Goal: Information Seeking & Learning: Learn about a topic

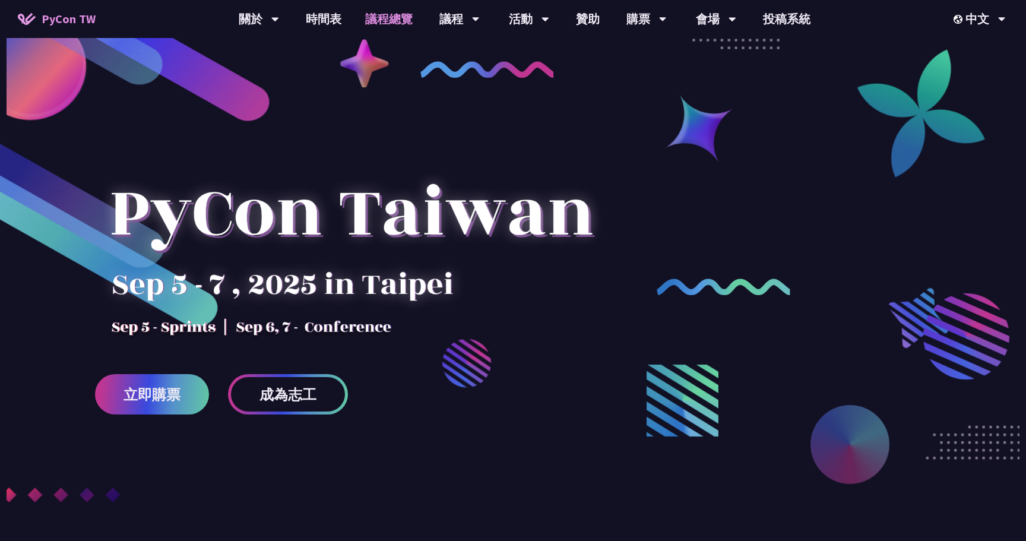
click at [388, 19] on link "議程總覽" at bounding box center [388, 19] width 71 height 38
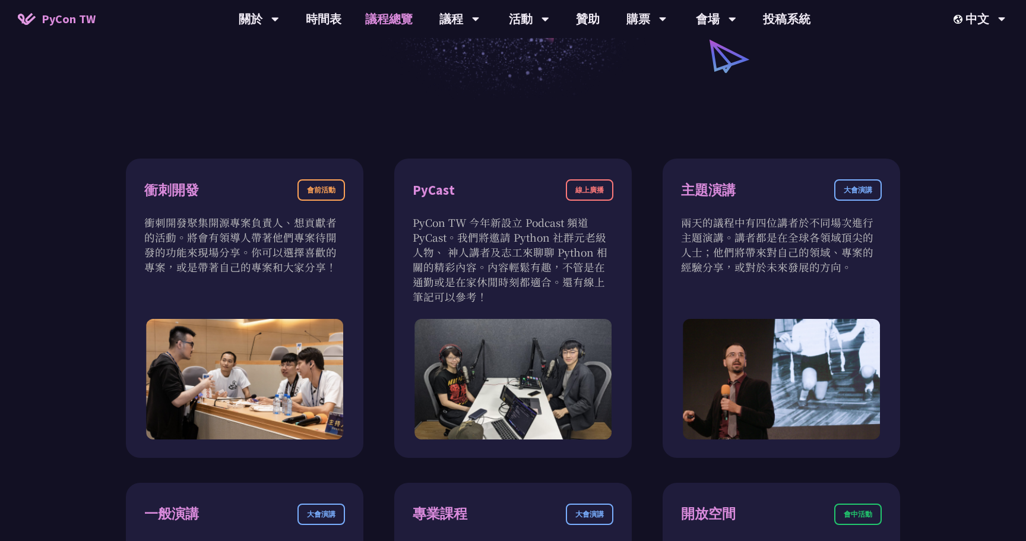
scroll to position [423, 0]
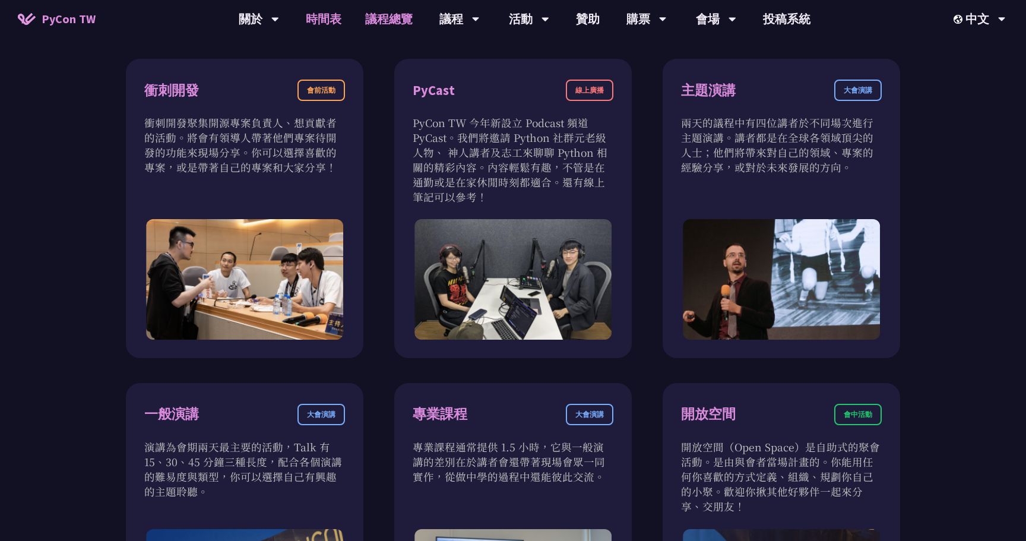
click at [318, 18] on link "時間表" at bounding box center [323, 19] width 59 height 38
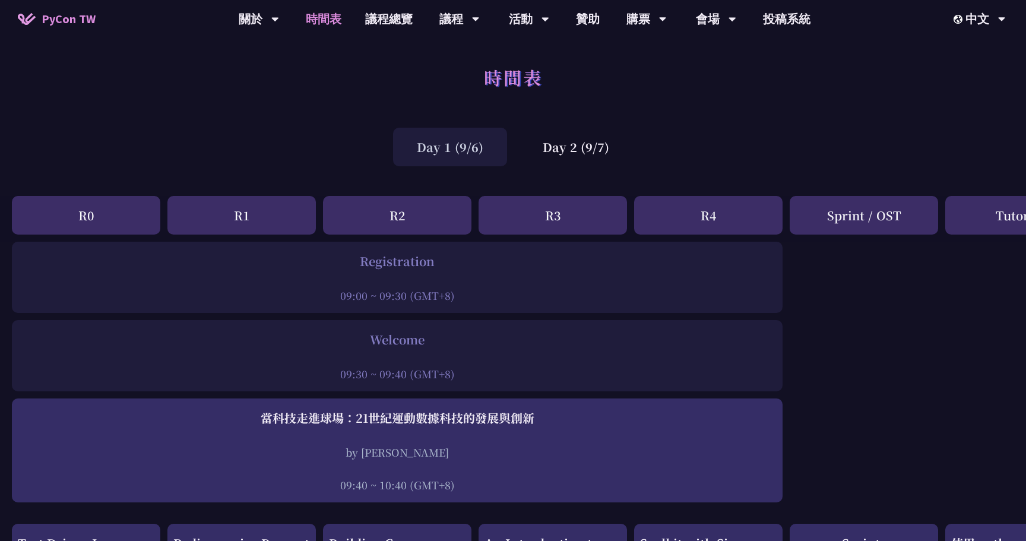
click at [90, 211] on div "R0" at bounding box center [86, 215] width 148 height 39
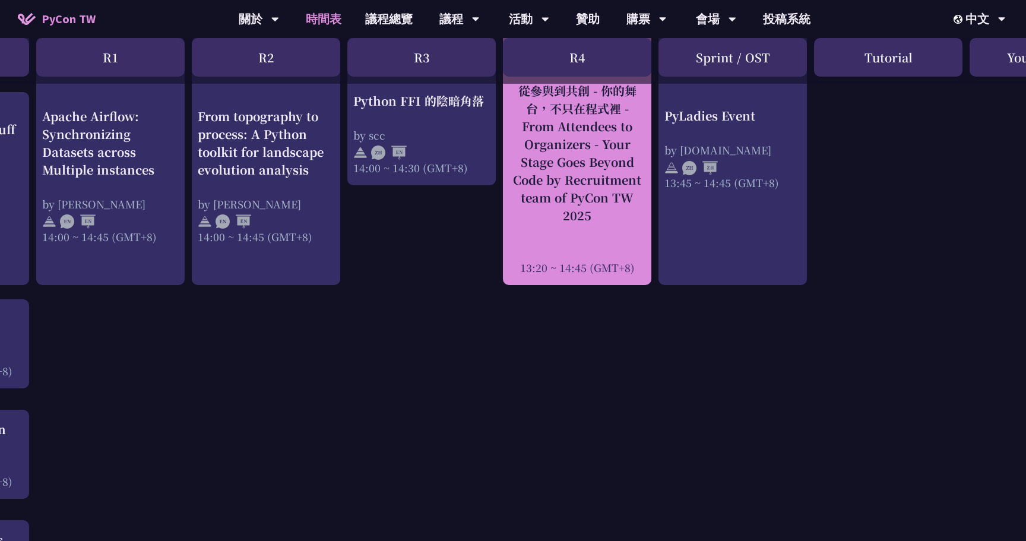
scroll to position [1249, 102]
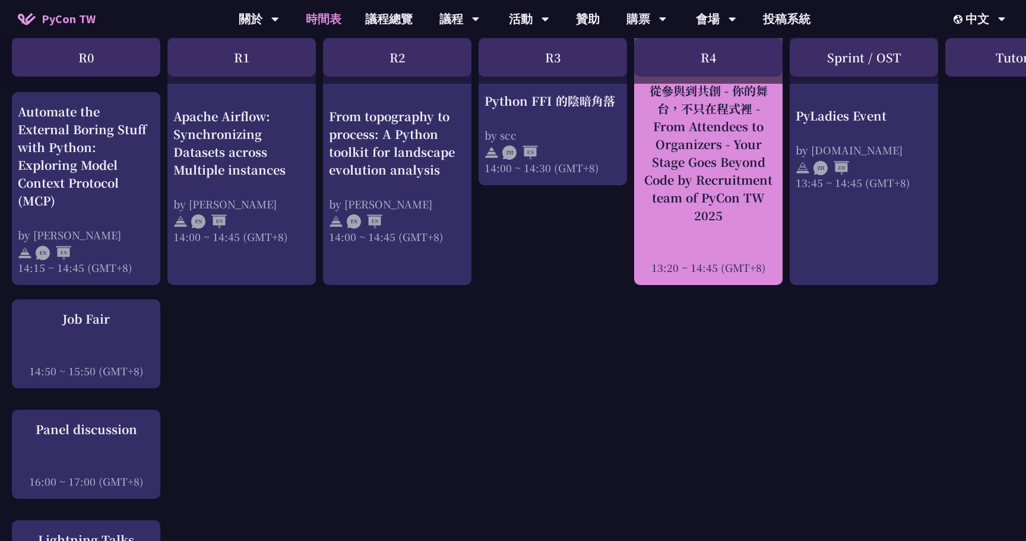
scroll to position [423, 0]
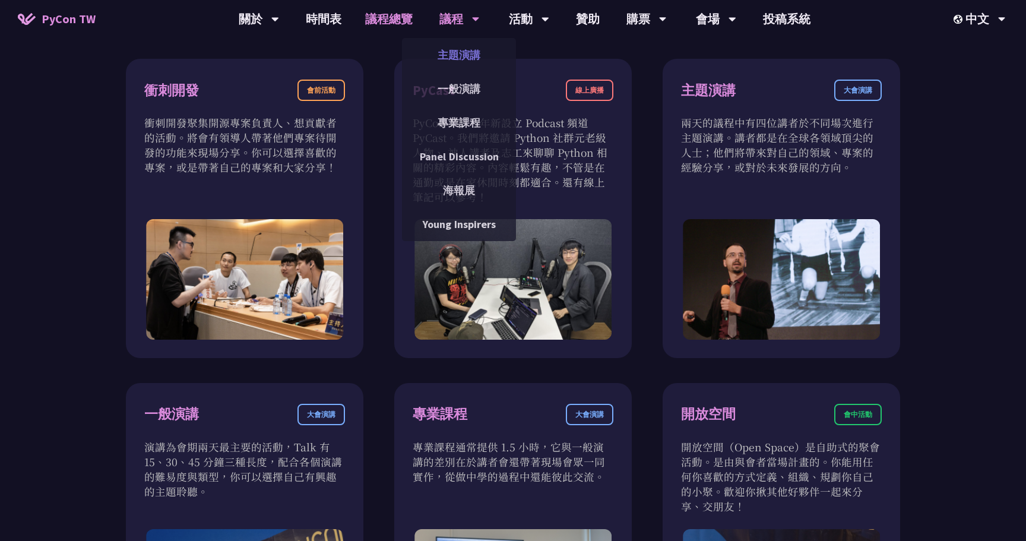
click at [454, 50] on link "主題演講" at bounding box center [459, 55] width 114 height 28
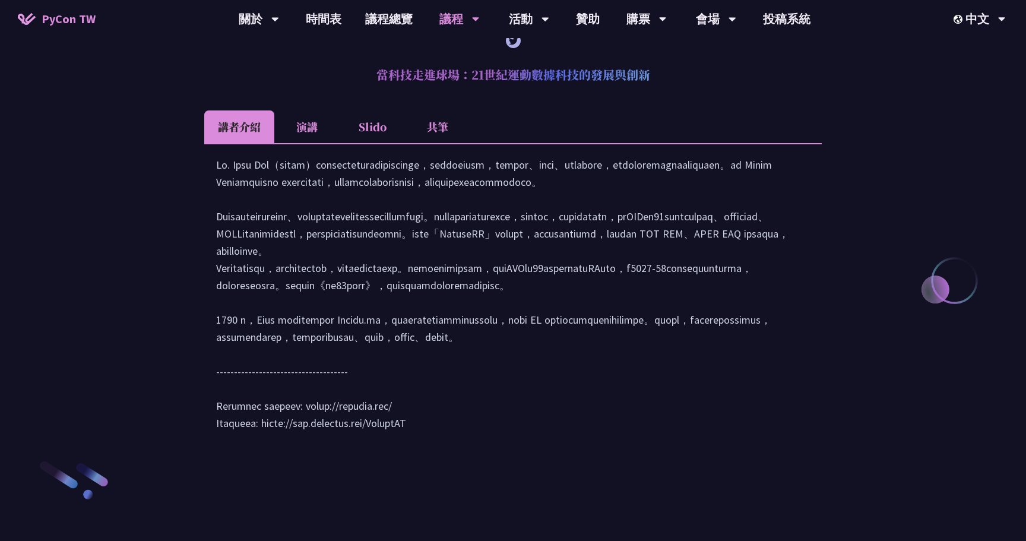
scroll to position [1493, 0]
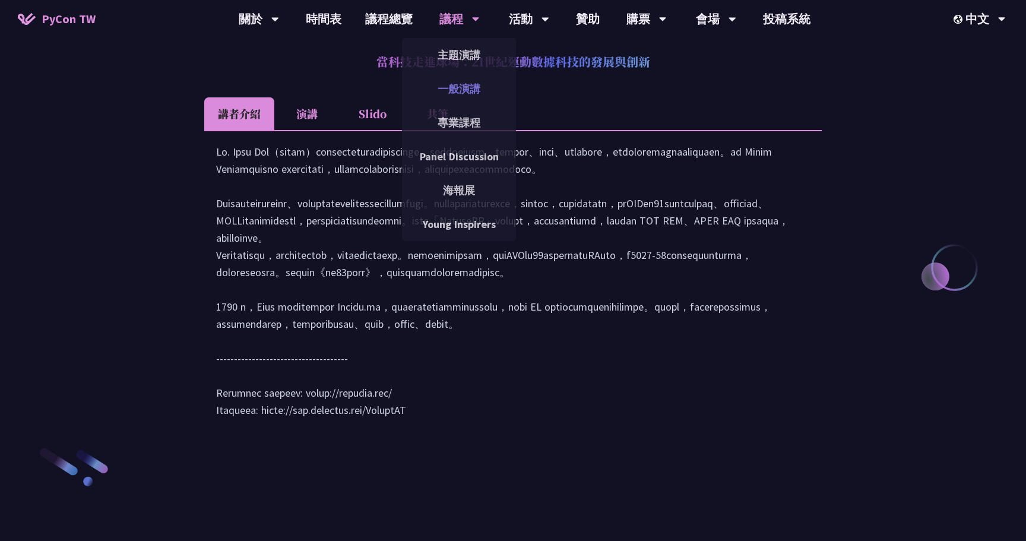
click at [451, 91] on link "一般演講" at bounding box center [459, 89] width 114 height 28
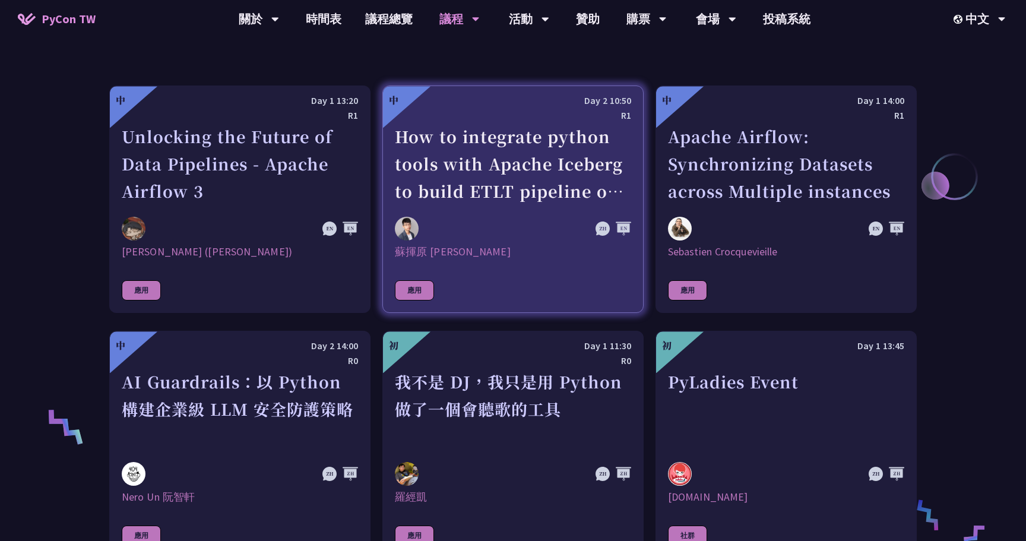
scroll to position [593, 0]
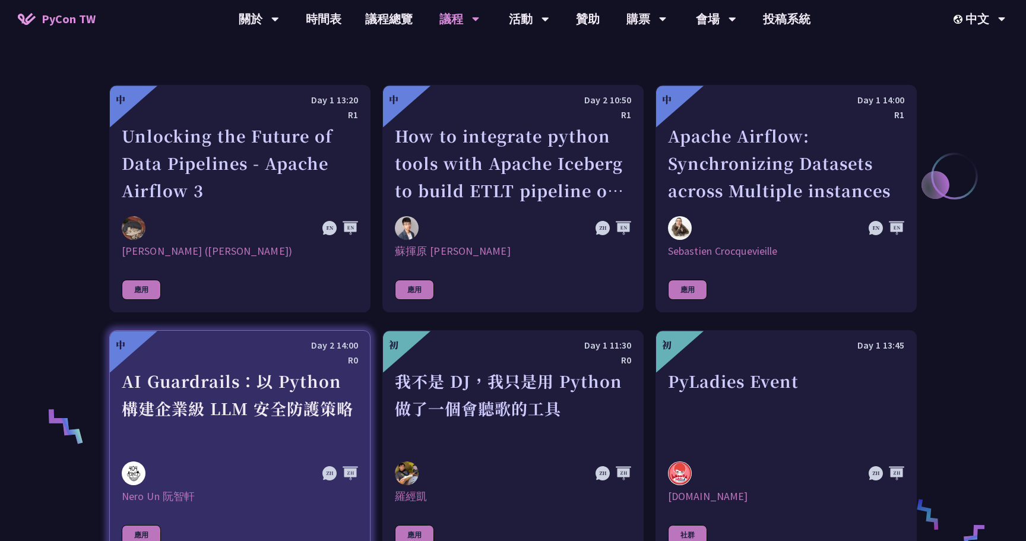
click at [220, 407] on div "AI Guardrails：以 Python 構建企業級 LLM 安全防護策略" at bounding box center [240, 409] width 236 height 82
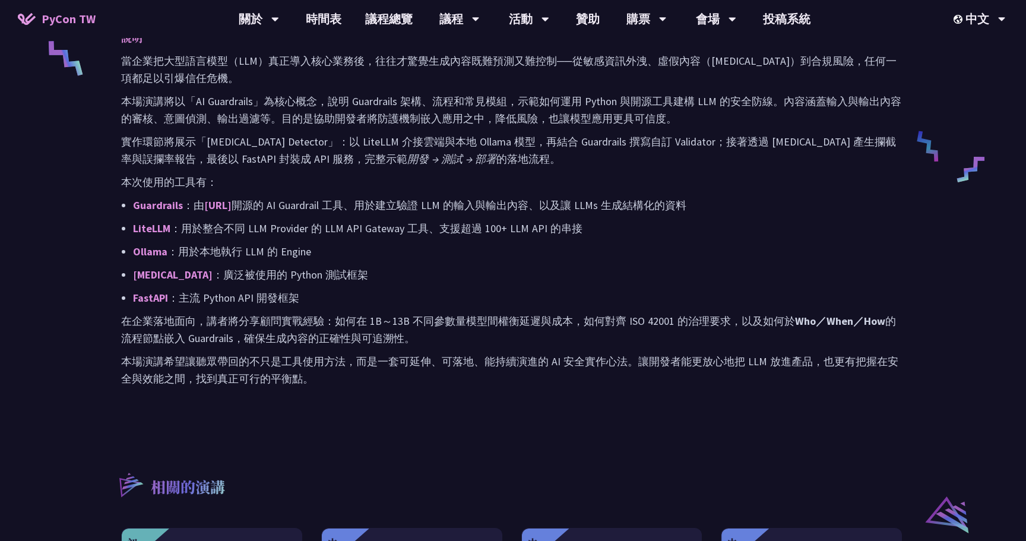
scroll to position [540, 0]
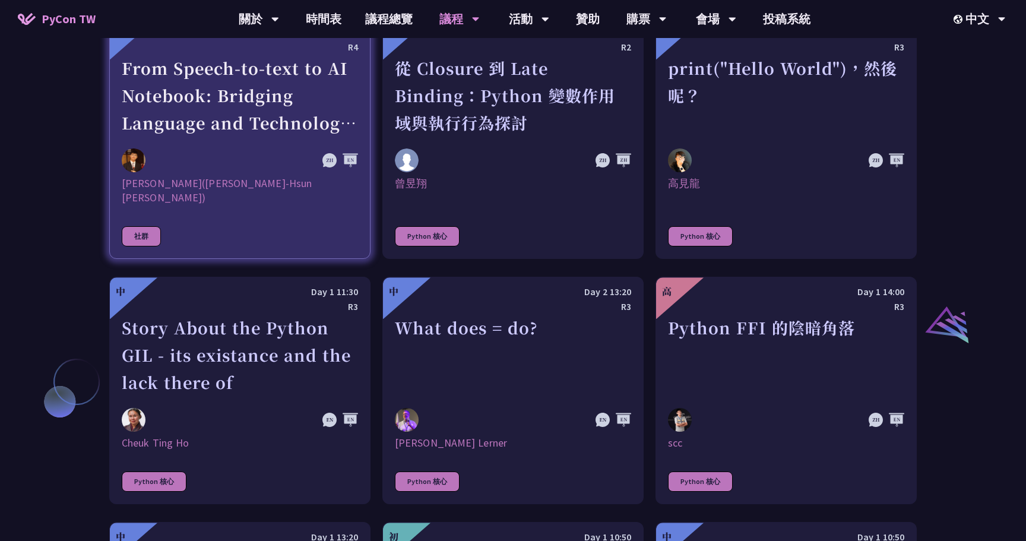
scroll to position [1160, 0]
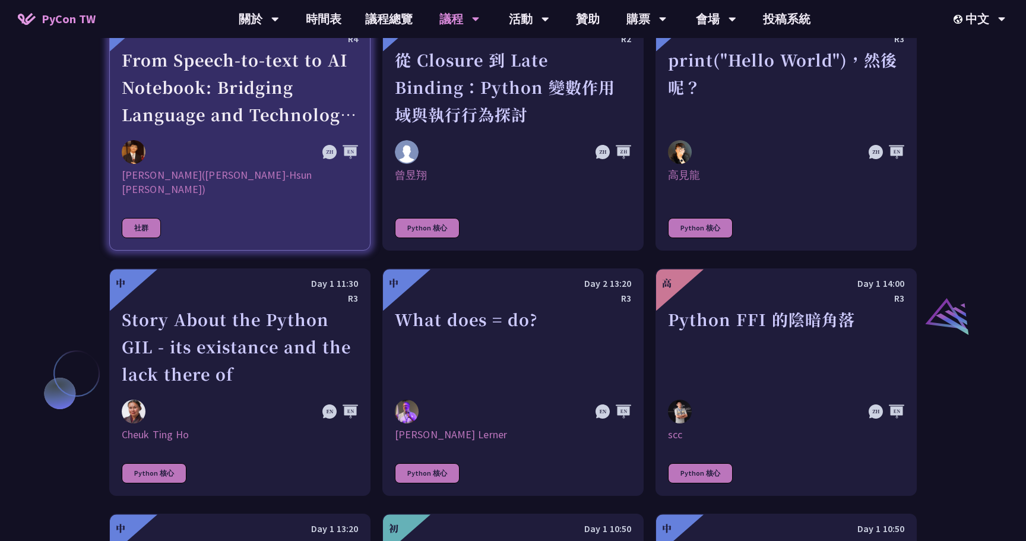
click at [245, 180] on div "[PERSON_NAME]([PERSON_NAME]-Hsun [PERSON_NAME])" at bounding box center [240, 182] width 236 height 29
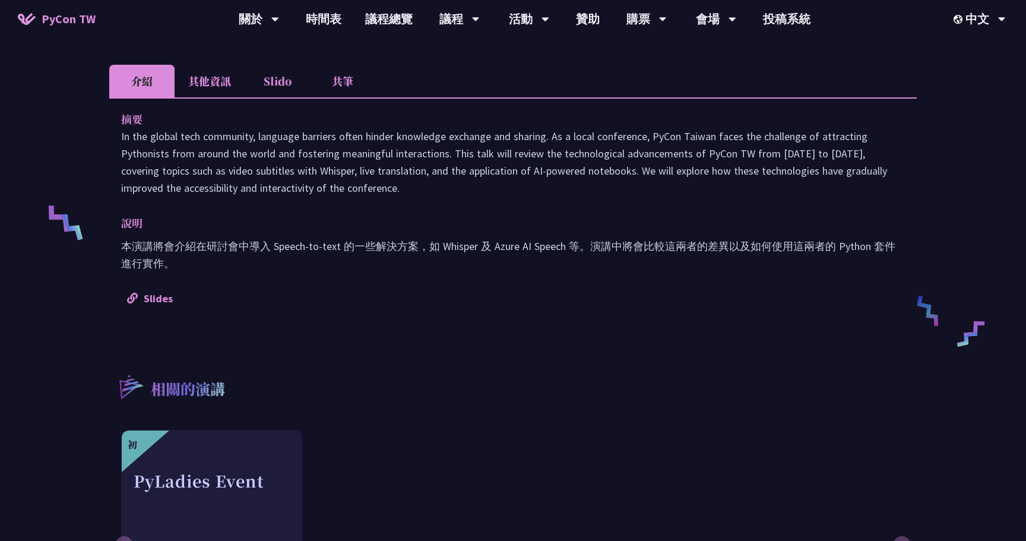
scroll to position [374, 0]
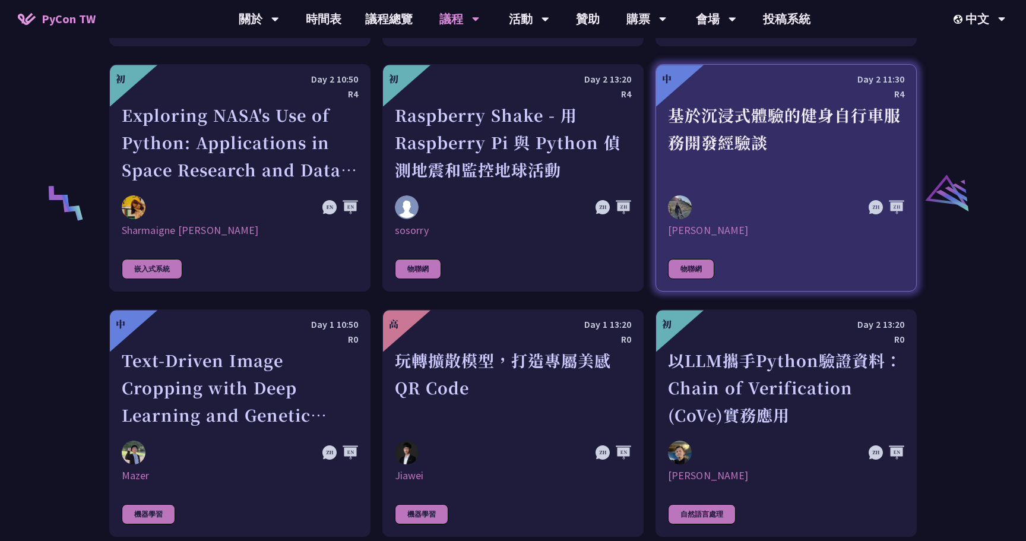
scroll to position [2350, 0]
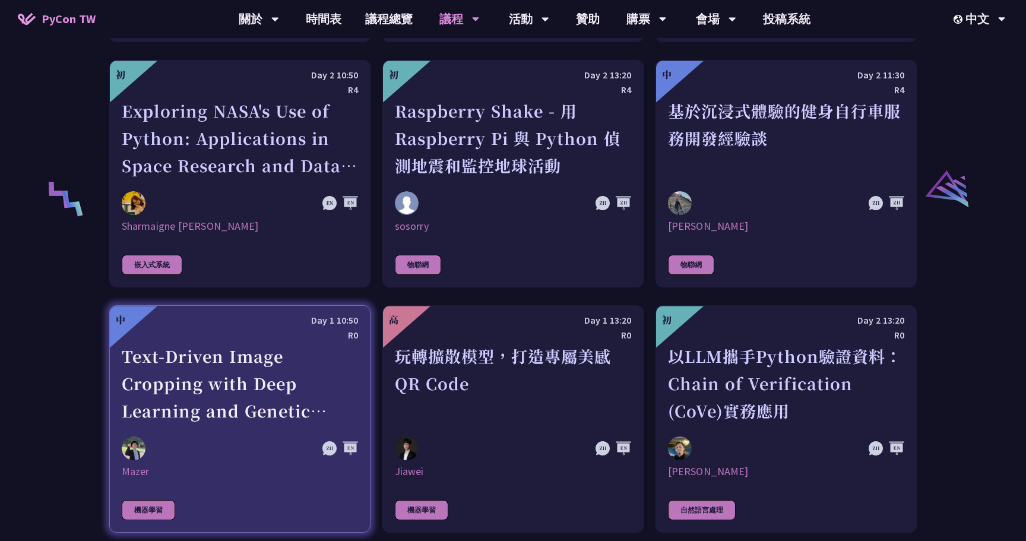
click at [251, 407] on div "Text-Driven Image Cropping with Deep Learning and Genetic Algorithm" at bounding box center [240, 384] width 236 height 82
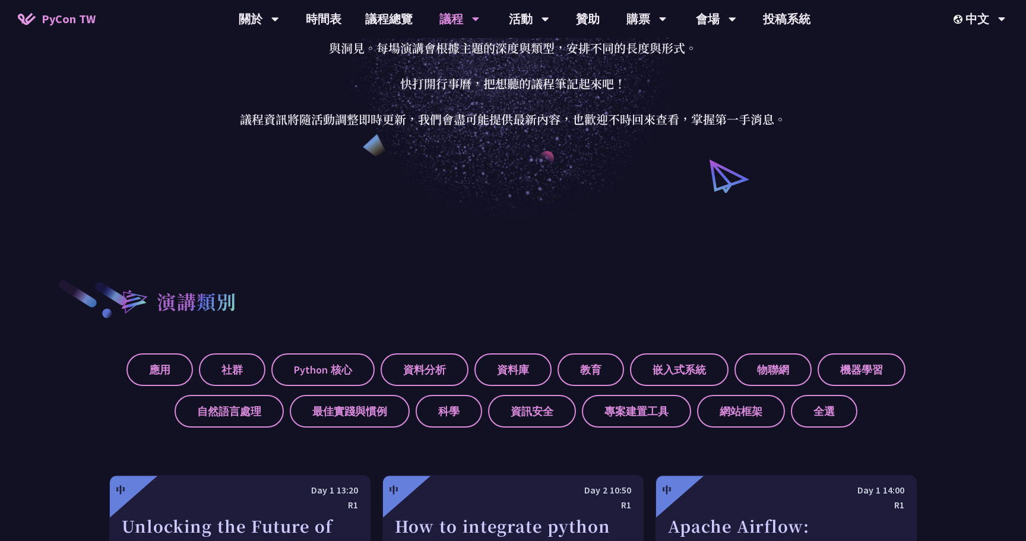
scroll to position [204, 0]
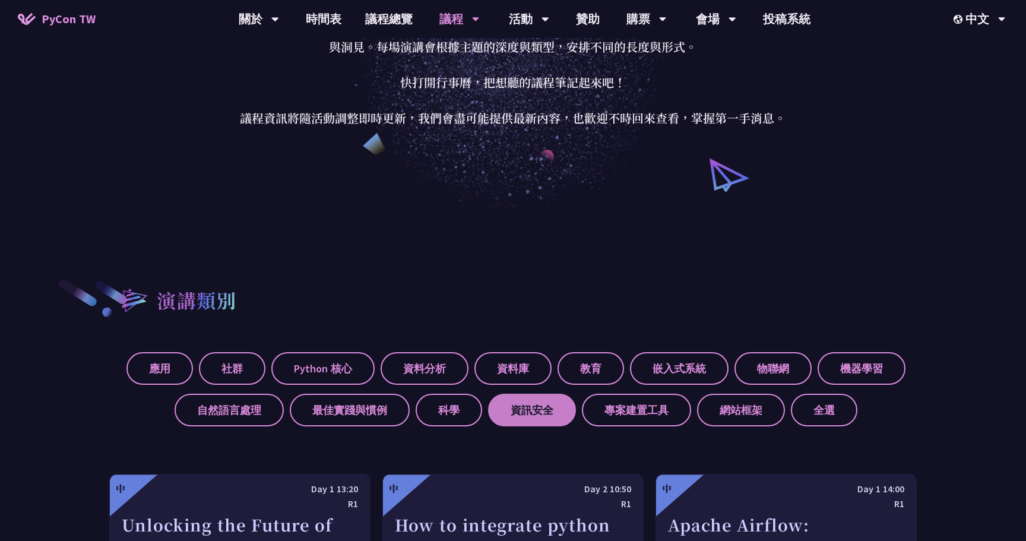
click at [548, 410] on label "資訊安全" at bounding box center [532, 410] width 88 height 33
click at [0, 0] on input "資訊安全" at bounding box center [0, 0] width 0 height 0
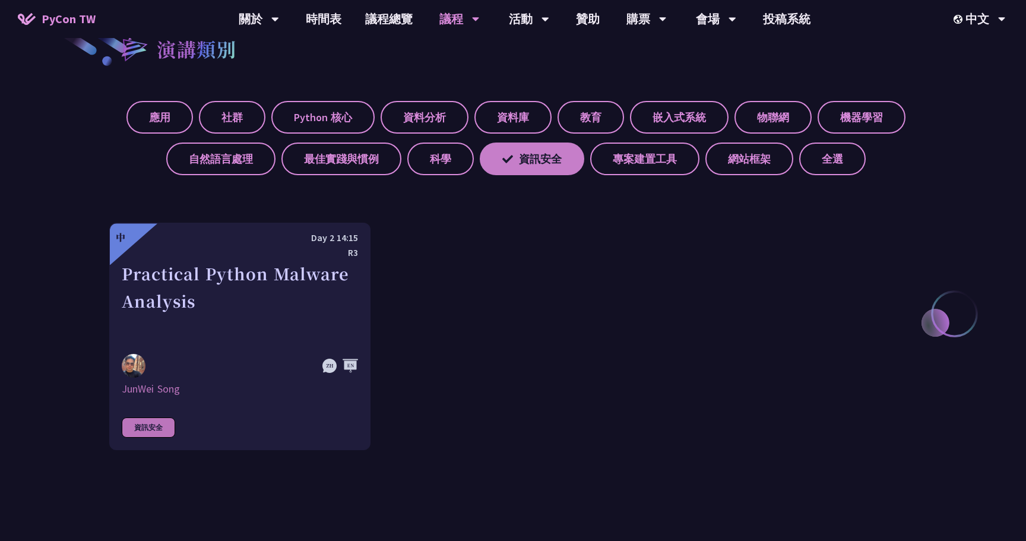
scroll to position [458, 0]
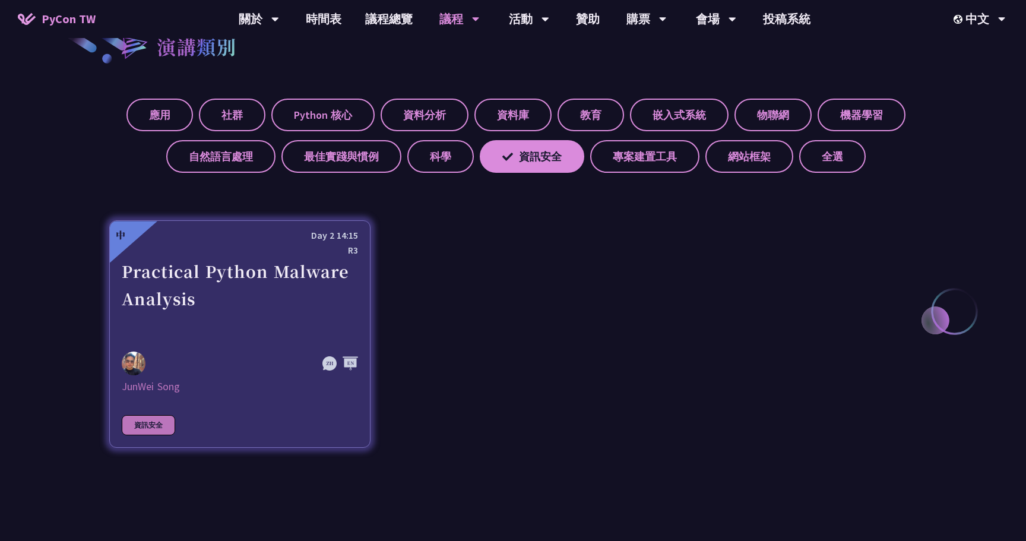
click at [292, 295] on div "Practical Python Malware Analysis" at bounding box center [240, 299] width 236 height 82
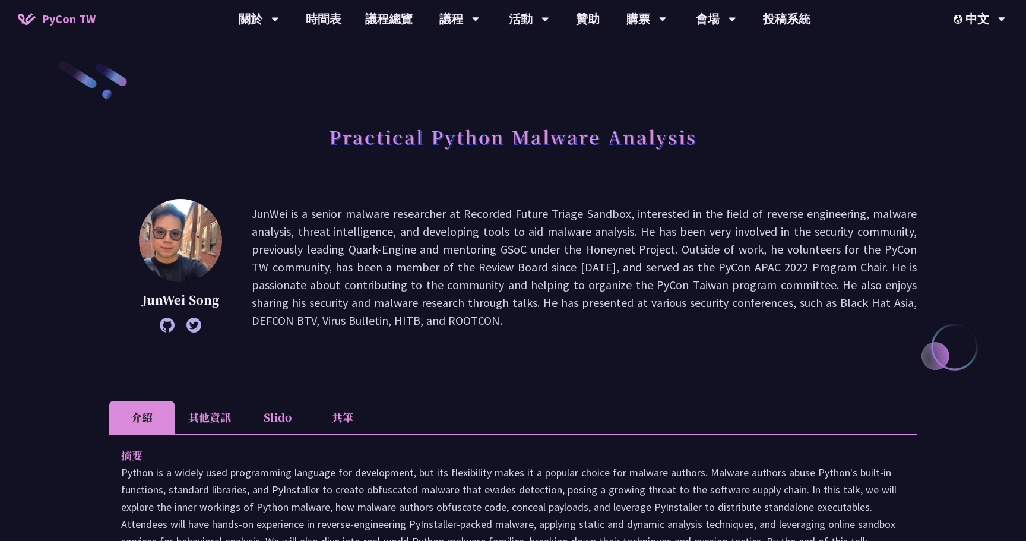
click at [169, 326] on icon at bounding box center [167, 325] width 15 height 15
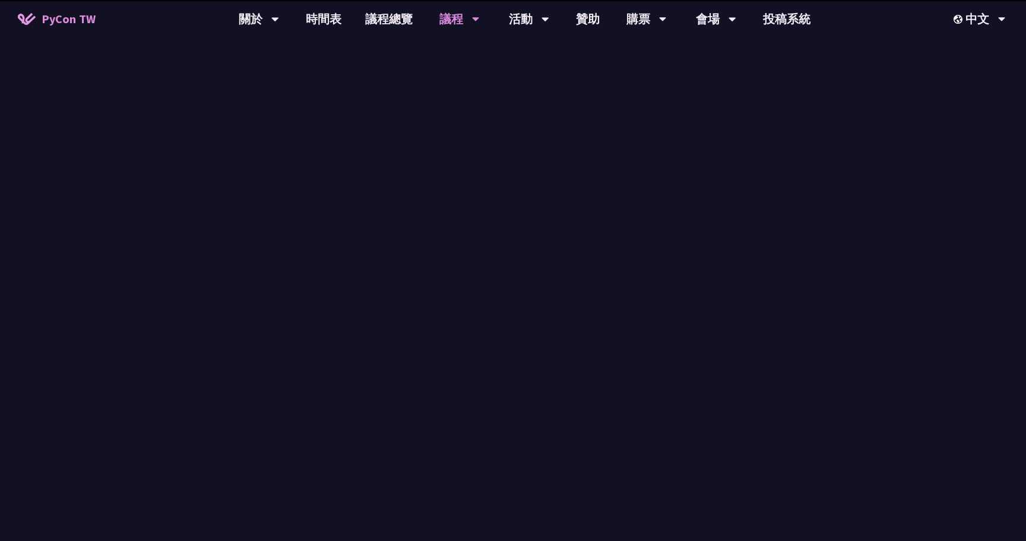
scroll to position [272, 0]
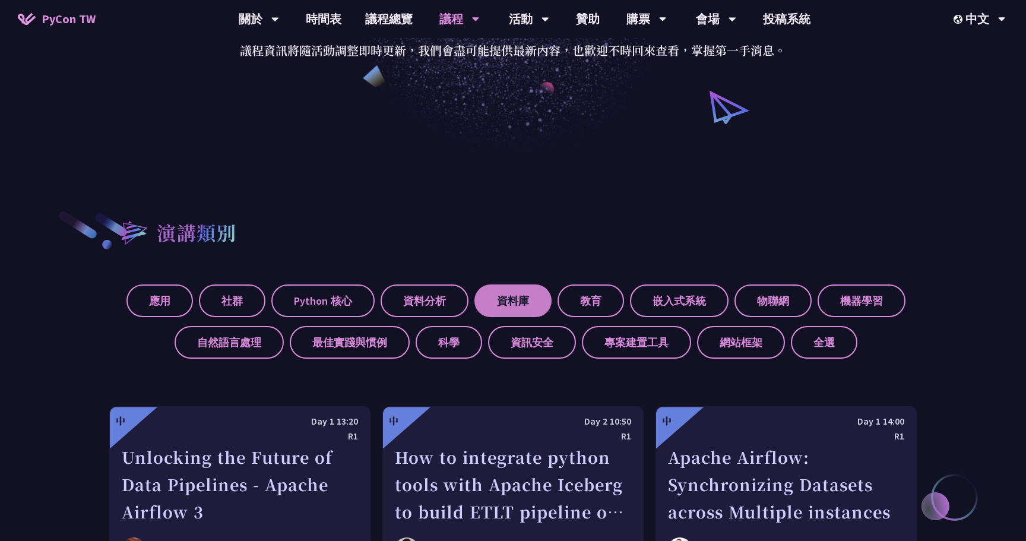
click at [529, 299] on label "資料庫" at bounding box center [513, 300] width 77 height 33
click at [0, 0] on input "資料庫" at bounding box center [0, 0] width 0 height 0
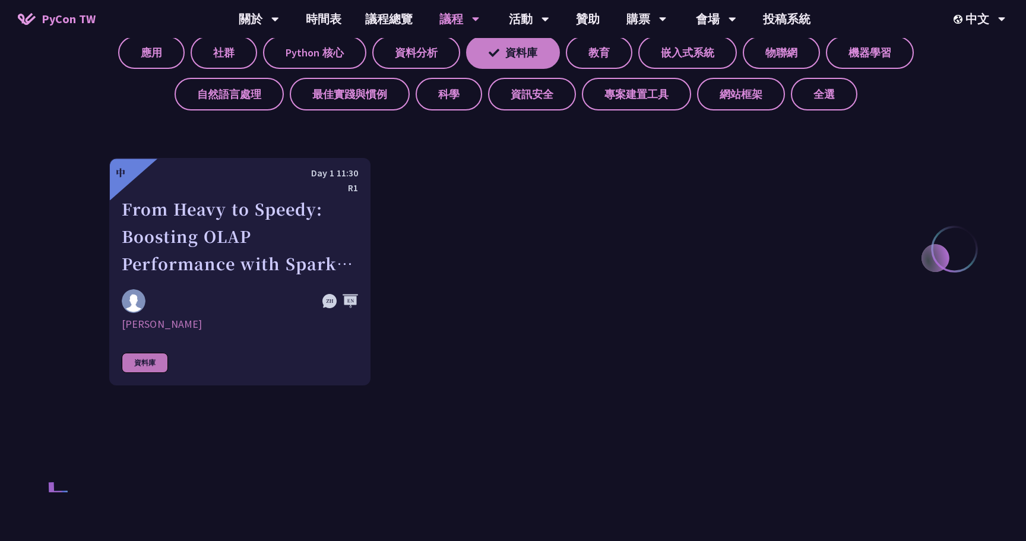
scroll to position [521, 0]
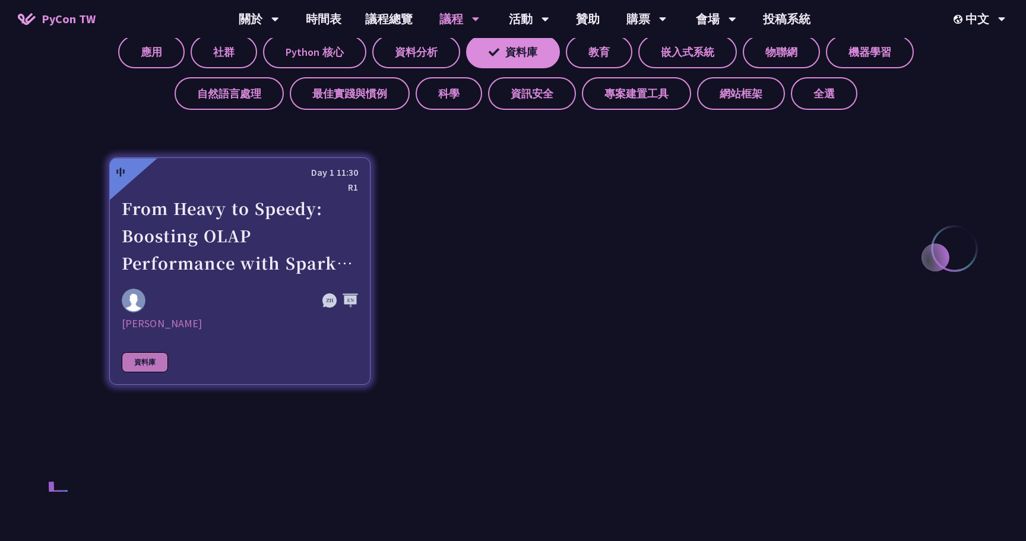
click at [283, 257] on div "From Heavy to Speedy: Boosting OLAP Performance with Spark Variant Shredding" at bounding box center [240, 236] width 236 height 82
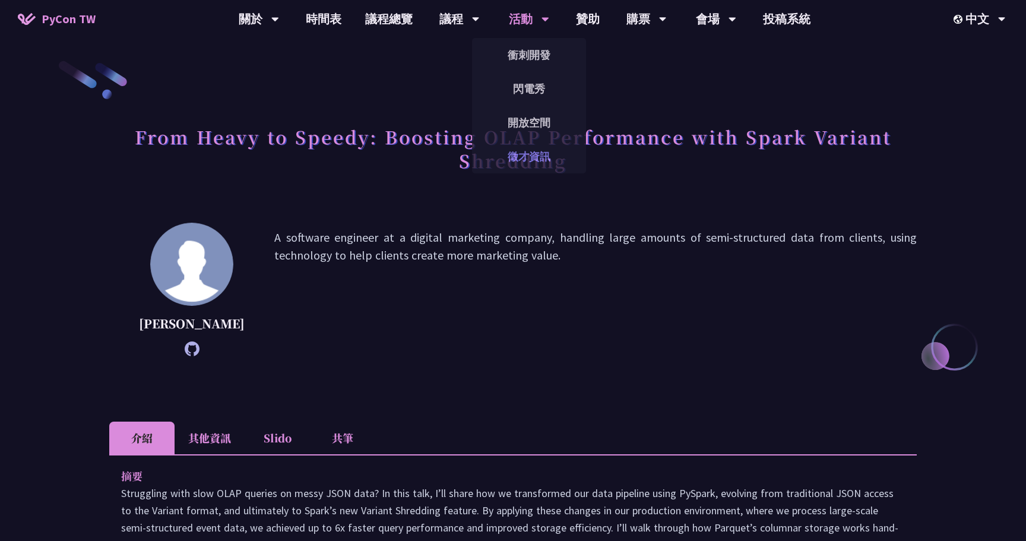
click at [529, 160] on link "徵才資訊" at bounding box center [529, 157] width 114 height 28
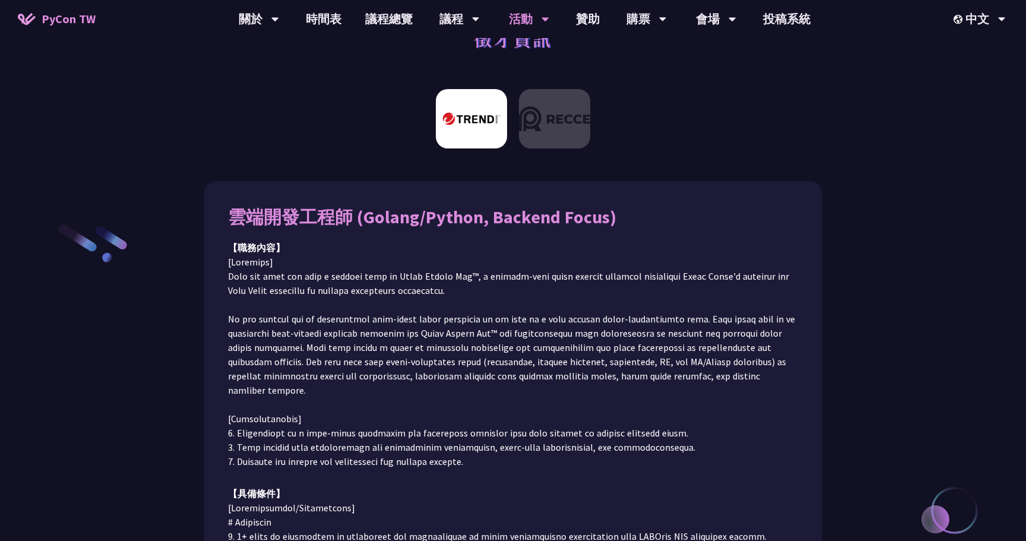
scroll to position [56, 0]
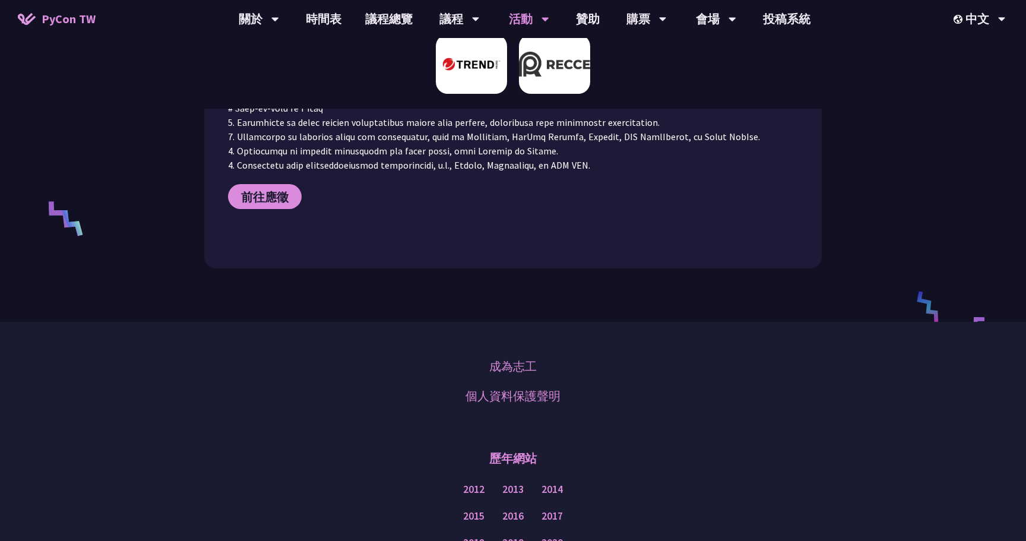
click at [563, 69] on img at bounding box center [554, 63] width 71 height 59
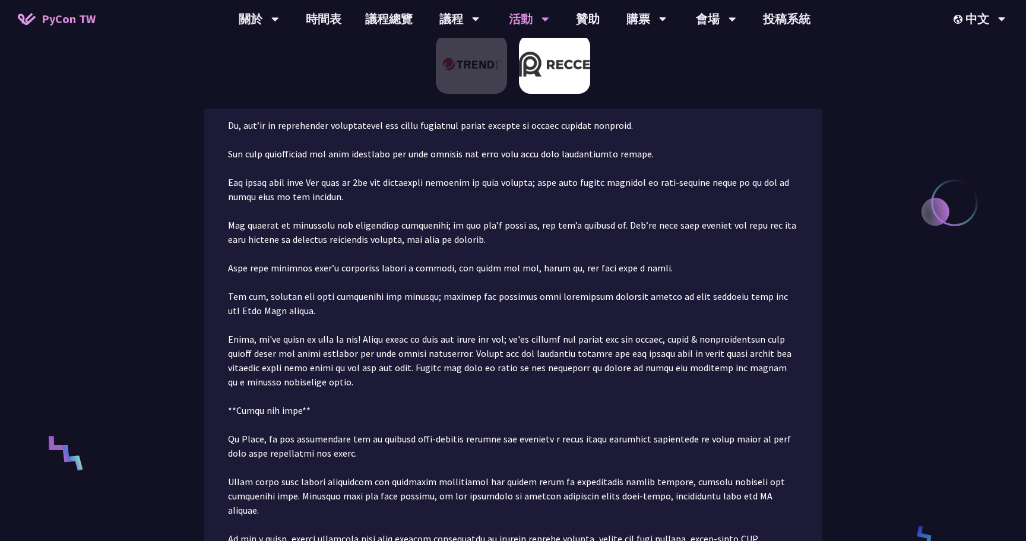
scroll to position [363, 0]
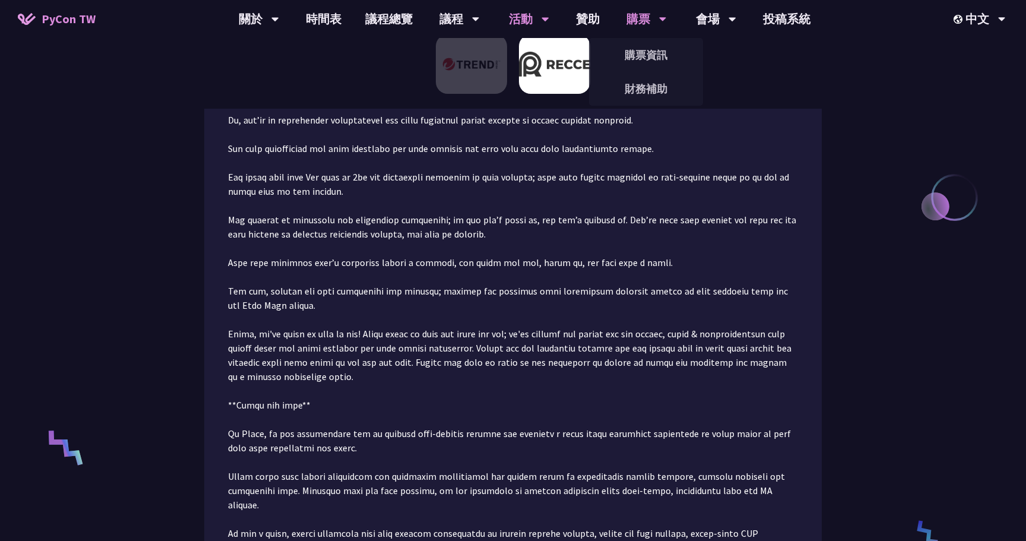
click at [644, 14] on div "購票" at bounding box center [647, 19] width 40 height 38
click at [649, 97] on link "財務補助" at bounding box center [646, 89] width 114 height 28
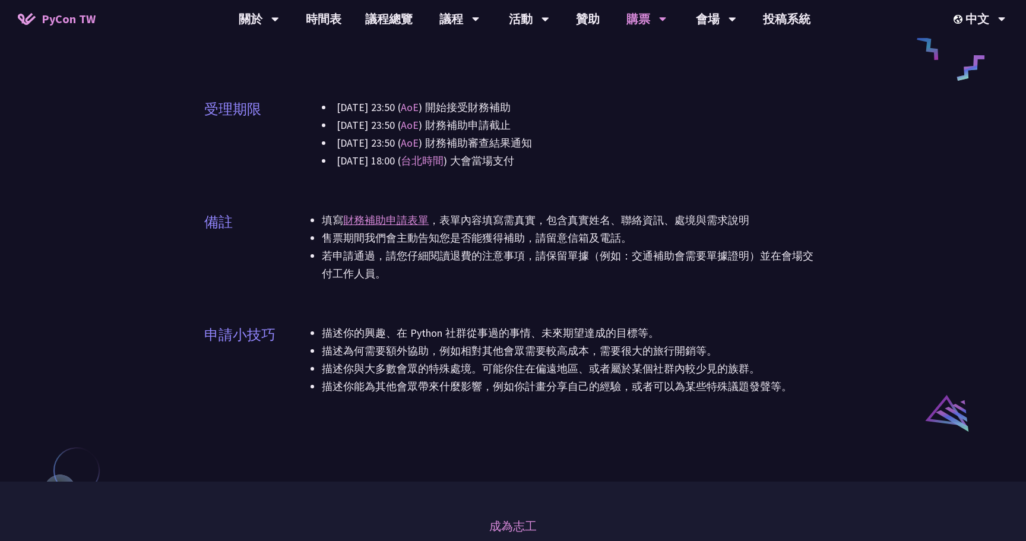
scroll to position [642, 0]
click at [659, 14] on icon at bounding box center [663, 19] width 8 height 12
click at [722, 48] on link "會場資訊" at bounding box center [716, 55] width 114 height 28
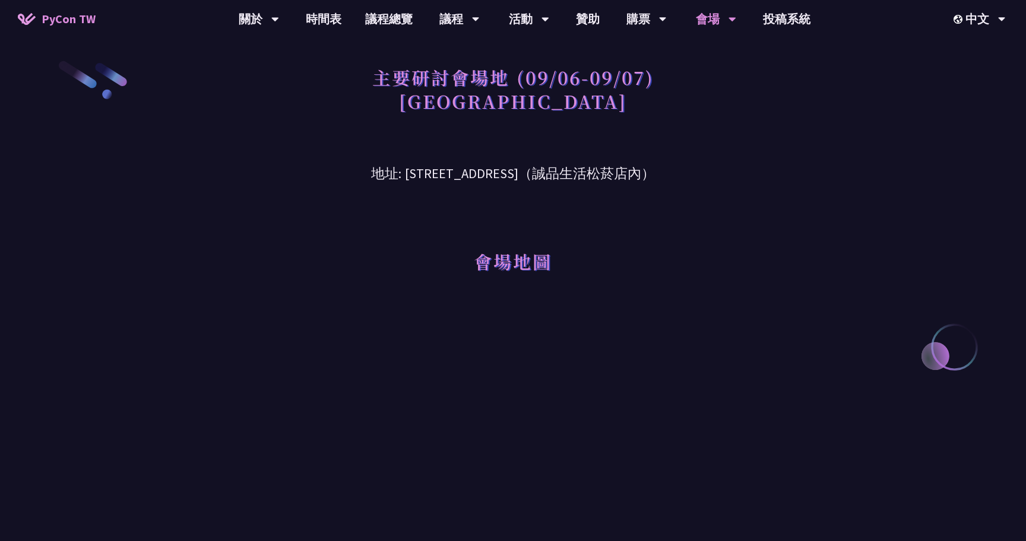
drag, startPoint x: 464, startPoint y: 107, endPoint x: 565, endPoint y: 103, distance: 101.0
click at [565, 103] on h1 "主要研討會場地 (09/06-09/07) [GEOGRAPHIC_DATA]" at bounding box center [513, 88] width 282 height 59
click at [538, 107] on h1 "主要研討會場地 (09/06-09/07) [GEOGRAPHIC_DATA]" at bounding box center [513, 88] width 282 height 59
